Goal: Find specific page/section

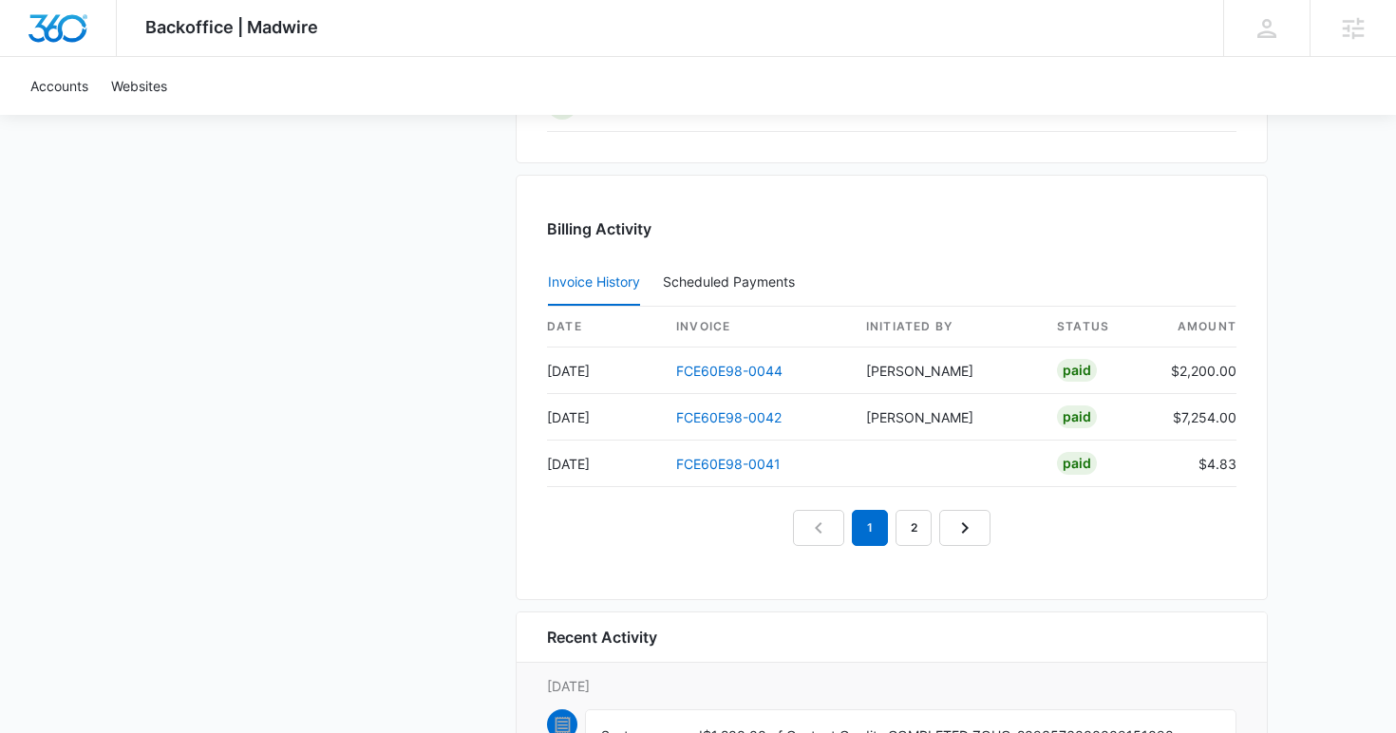
scroll to position [1931, 0]
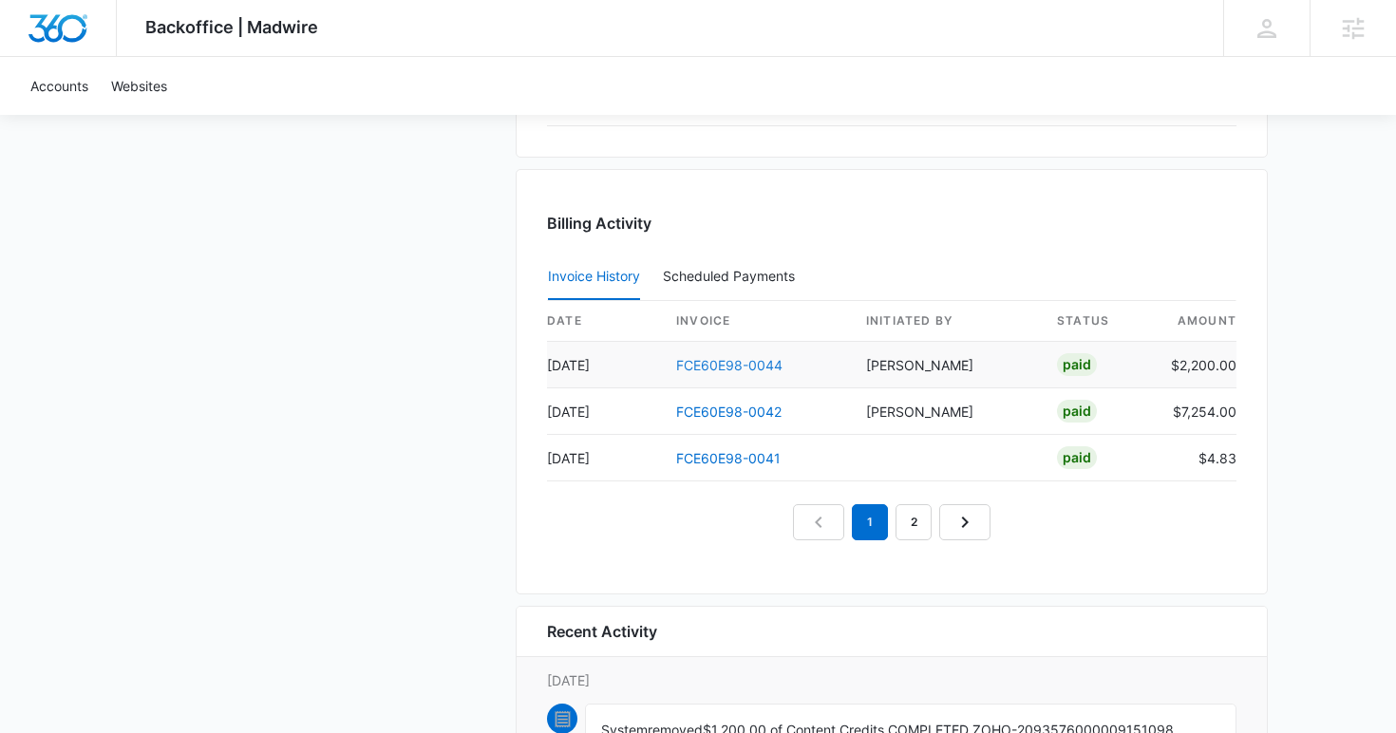
click at [700, 363] on link "FCE60E98-0044" at bounding box center [729, 365] width 106 height 16
